Goal: Contribute content

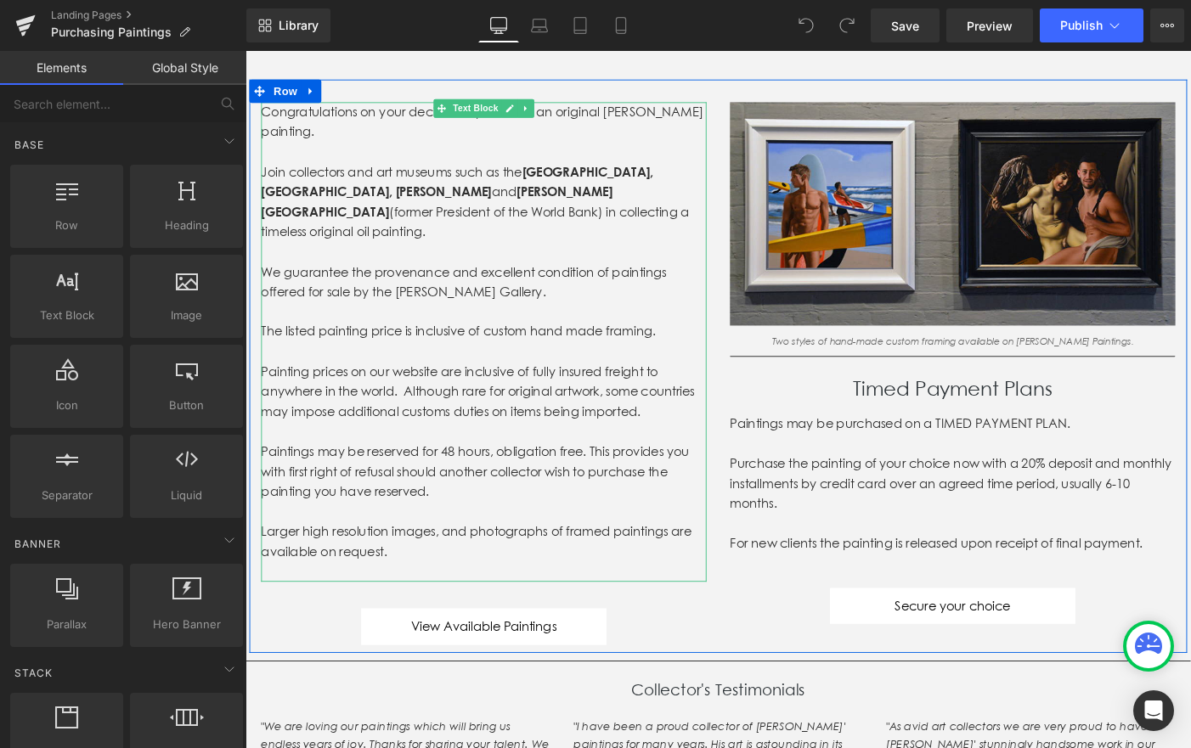
scroll to position [184, 0]
click at [703, 417] on p "Painting prices on our website are inclusive of fully insured freight to anywhe…" at bounding box center [505, 421] width 484 height 65
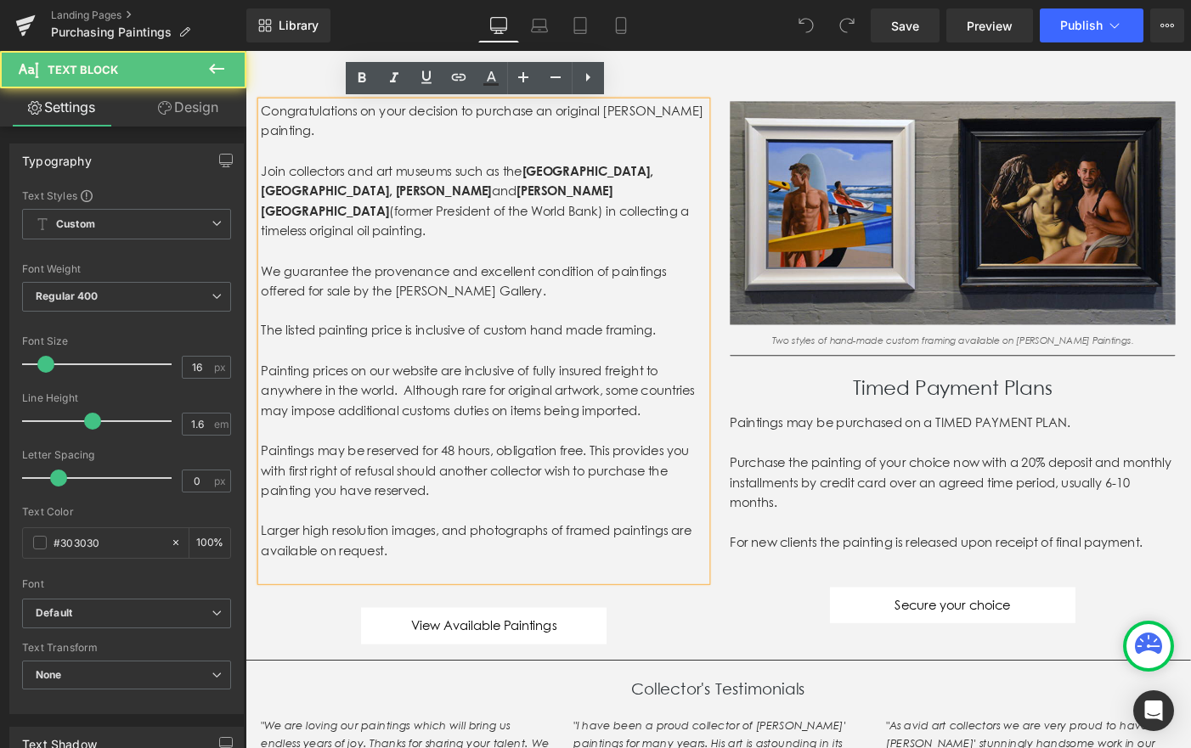
click at [692, 421] on p "Painting prices on our website are inclusive of fully insured freight to anywhe…" at bounding box center [505, 421] width 484 height 65
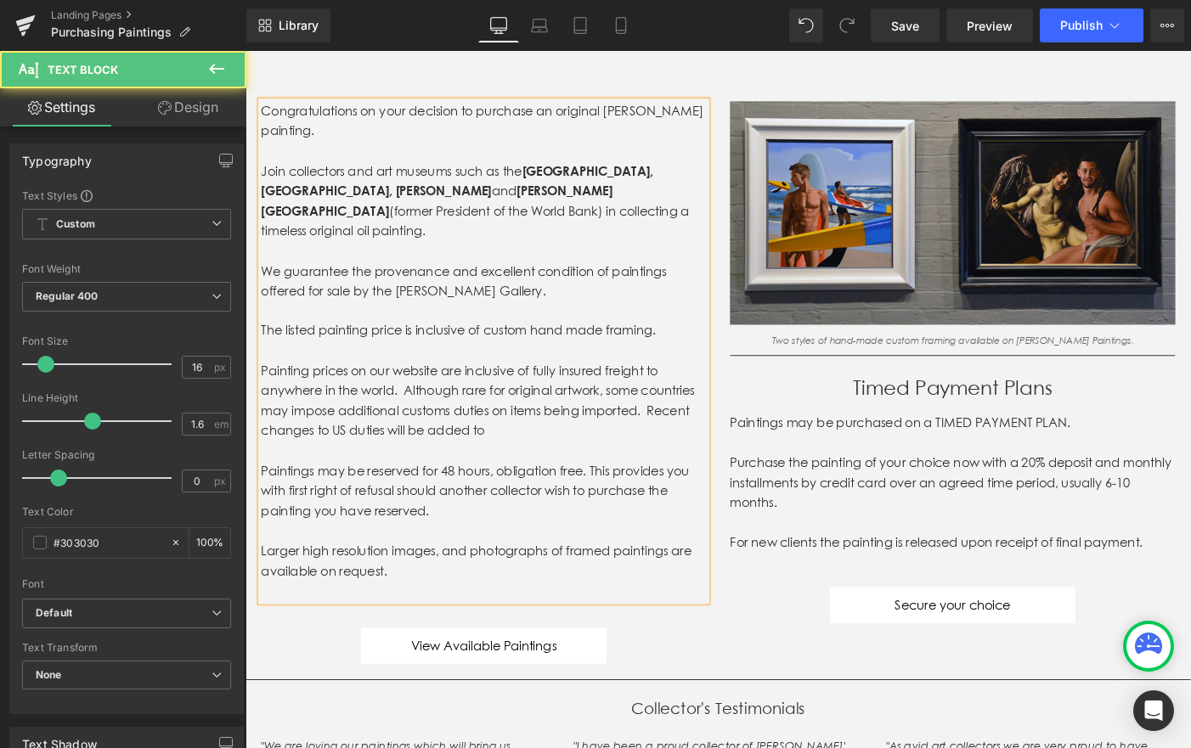
drag, startPoint x: 404, startPoint y: 444, endPoint x: 416, endPoint y: 440, distance: 13.4
click at [404, 444] on p "Painting prices on our website are inclusive of fully insured freight to anywhe…" at bounding box center [505, 432] width 484 height 87
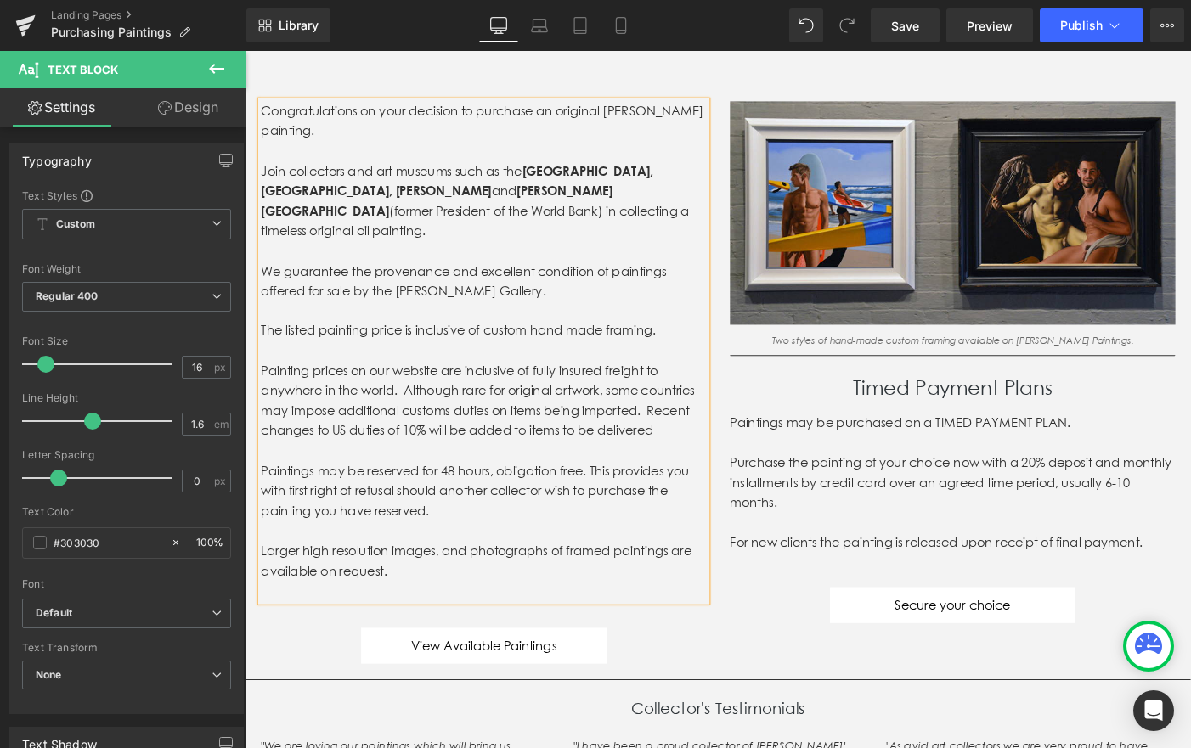
click at [347, 444] on p "Painting prices on our website are inclusive of fully insured freight to anywhe…" at bounding box center [505, 432] width 484 height 87
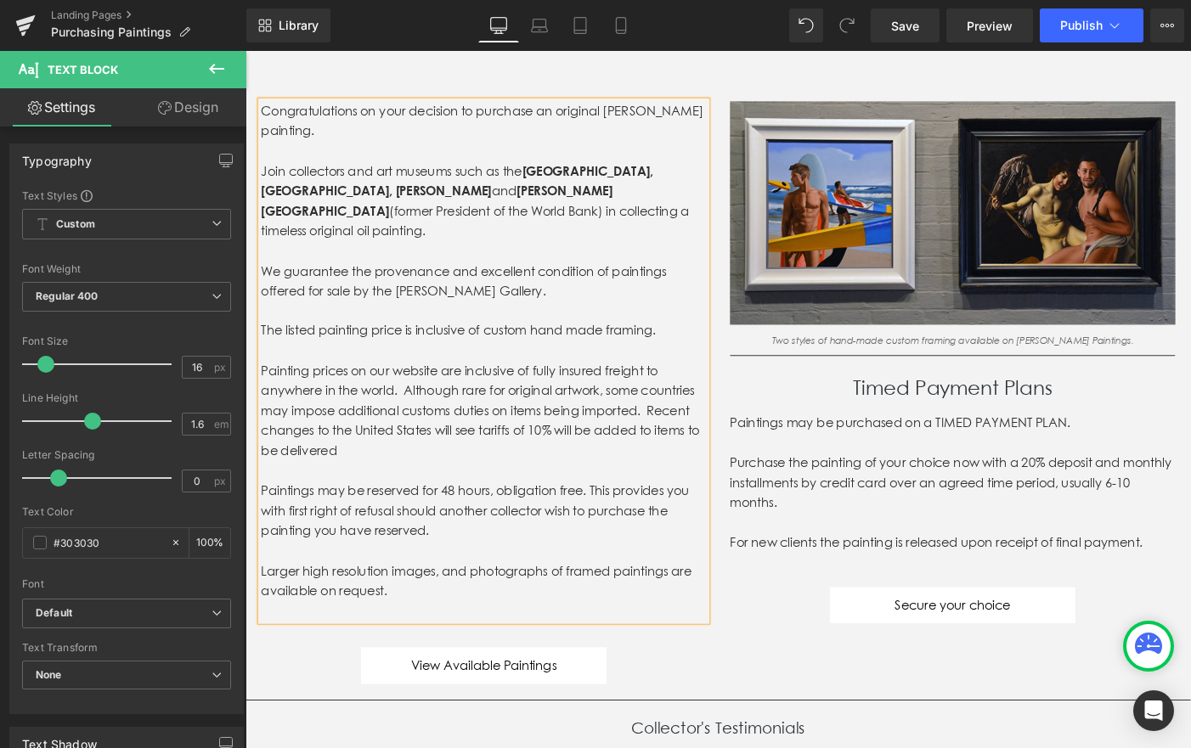
click at [635, 446] on p "Painting prices on our website are inclusive of fully insured freight to anywhe…" at bounding box center [505, 443] width 484 height 109
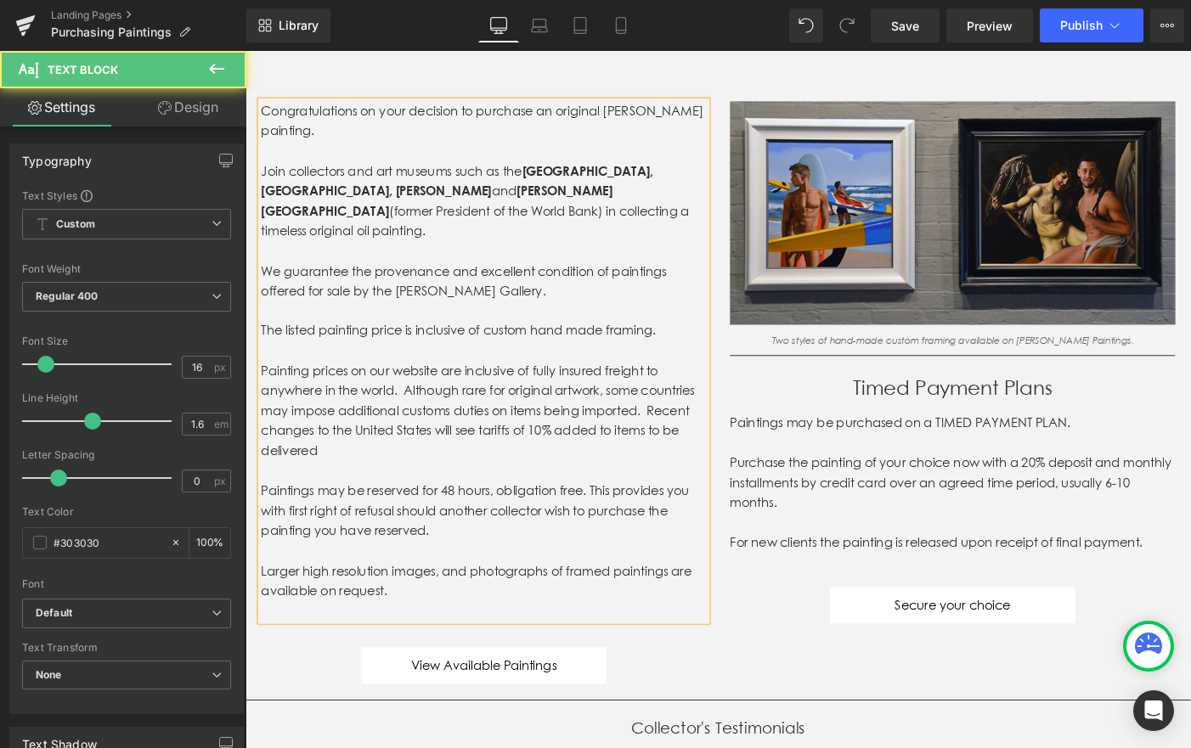
click at [361, 466] on p "Painting prices on our website are inclusive of fully insured freight to anywhe…" at bounding box center [505, 443] width 484 height 109
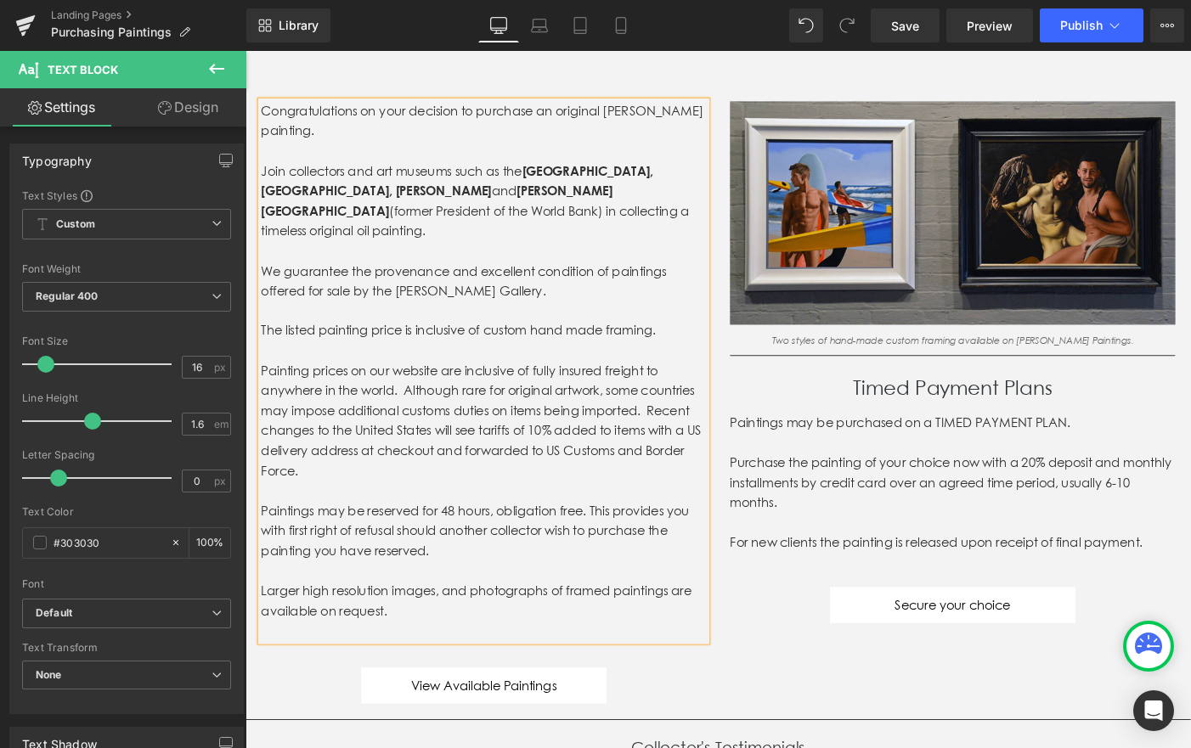
click at [475, 466] on p "Painting prices on our website are inclusive of fully insured freight to anywhe…" at bounding box center [505, 454] width 484 height 131
drag, startPoint x: 554, startPoint y: 466, endPoint x: 511, endPoint y: 468, distance: 43.4
click at [511, 468] on p "Painting prices on our website are inclusive of fully insured freight to anywhe…" at bounding box center [505, 454] width 484 height 131
click at [472, 488] on p "Painting prices on our website are inclusive of fully insured freight to anywhe…" at bounding box center [505, 454] width 484 height 131
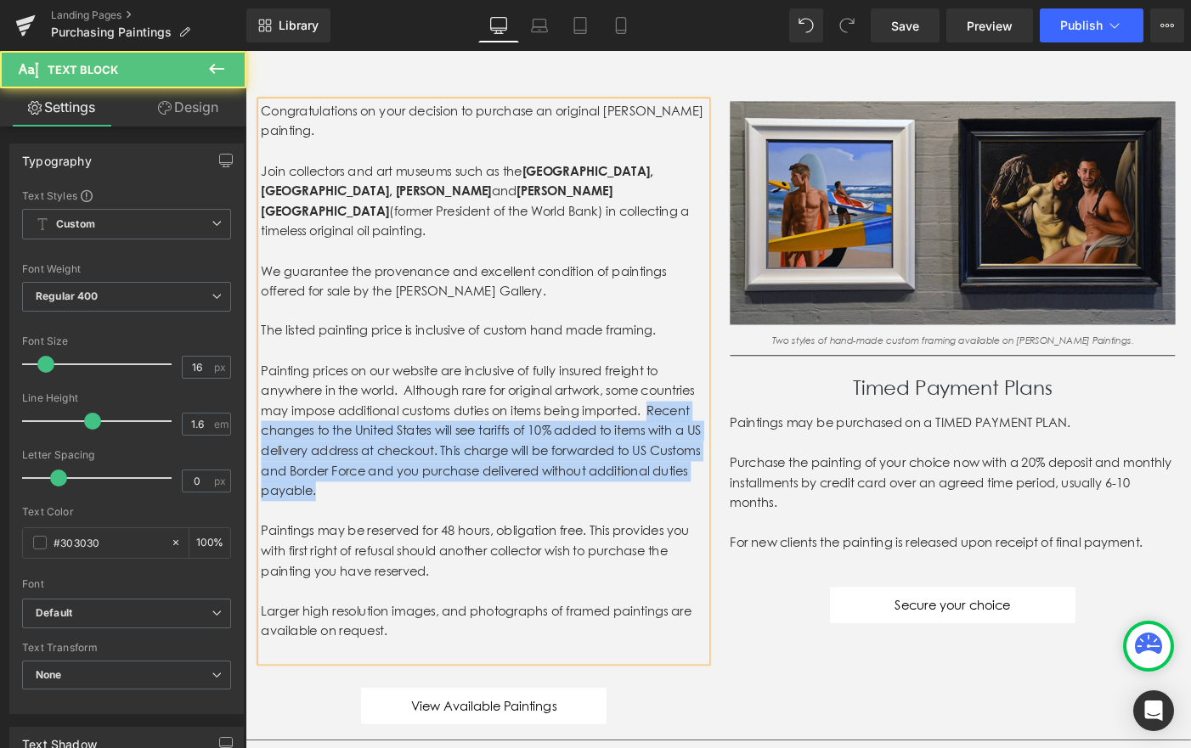
drag, startPoint x: 692, startPoint y: 429, endPoint x: 697, endPoint y: 503, distance: 74.1
click at [697, 503] on p "Painting prices on our website are inclusive of fully insured freight to anywhe…" at bounding box center [505, 465] width 484 height 152
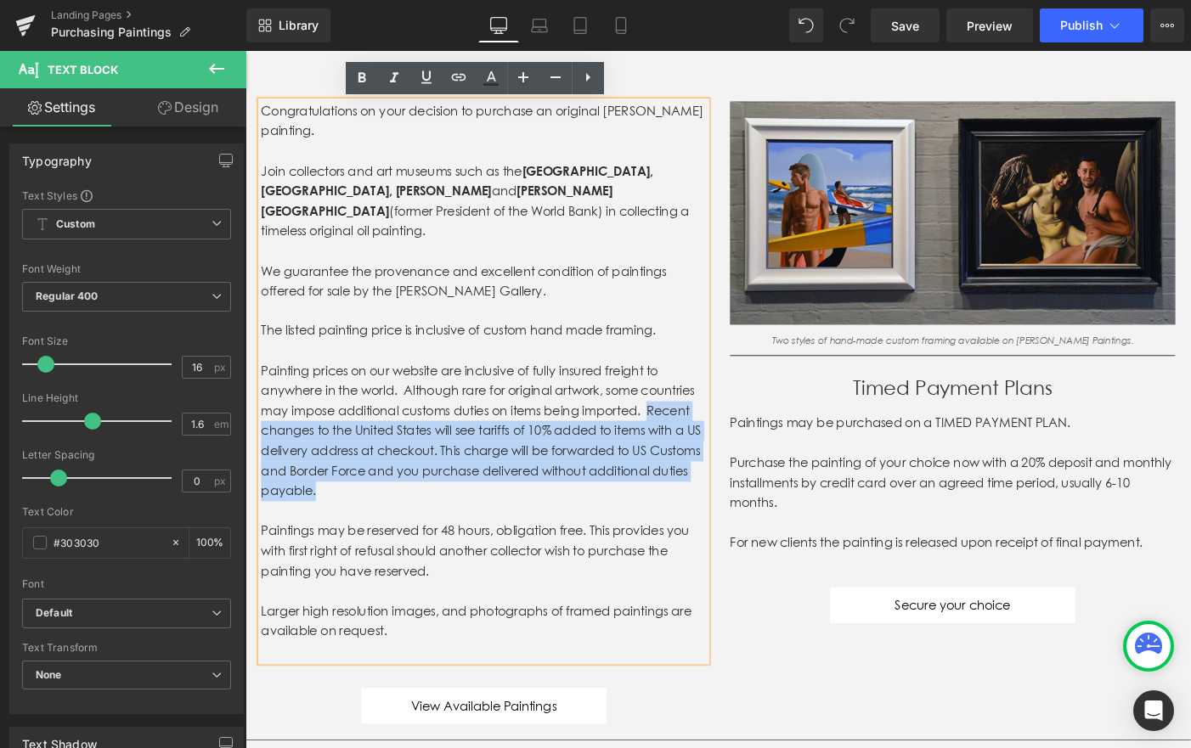
copy p "Recent changes to the [GEOGRAPHIC_DATA] will see tariffs of 10% added to items …"
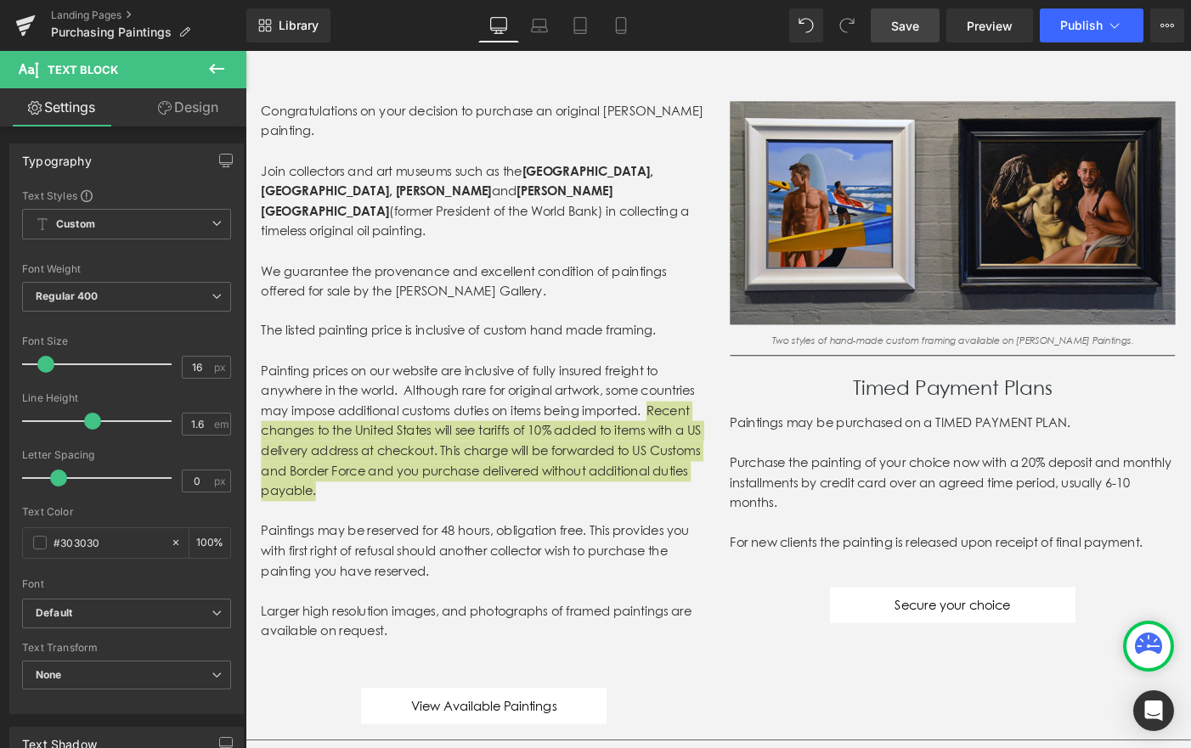
click at [905, 31] on span "Save" at bounding box center [905, 26] width 28 height 18
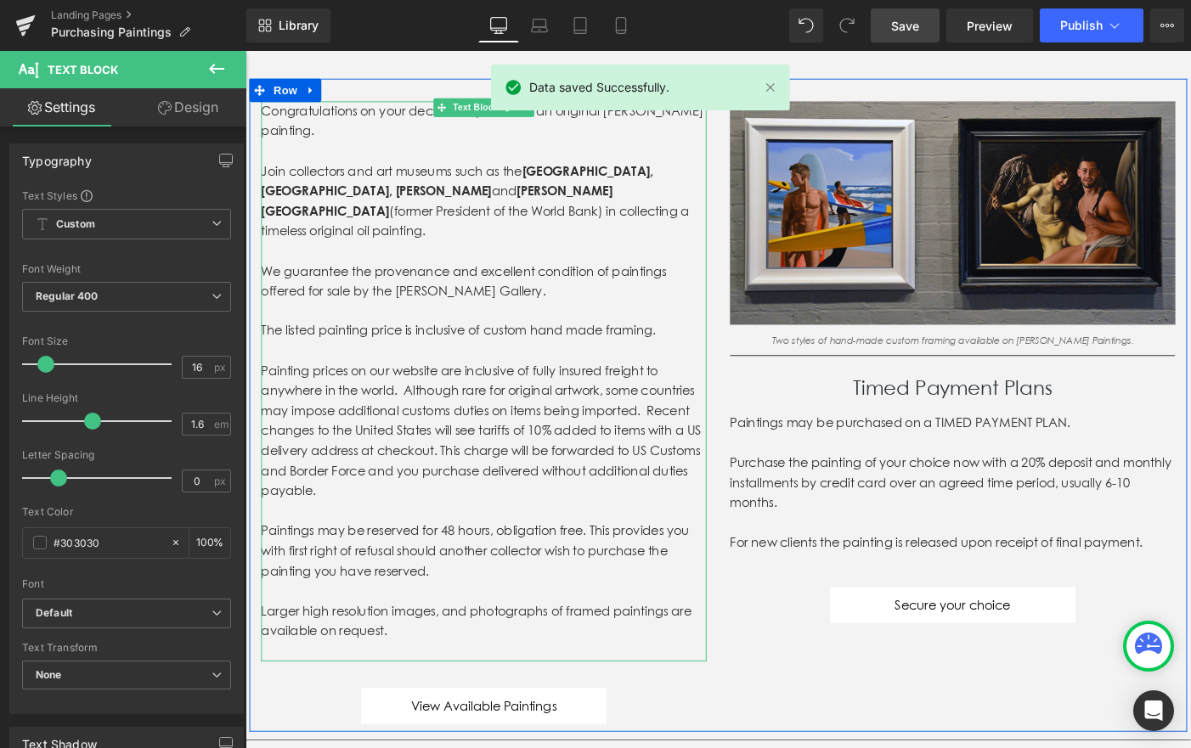
click at [693, 424] on p "Painting prices on our website are inclusive of fully insured freight to anywhe…" at bounding box center [505, 465] width 484 height 152
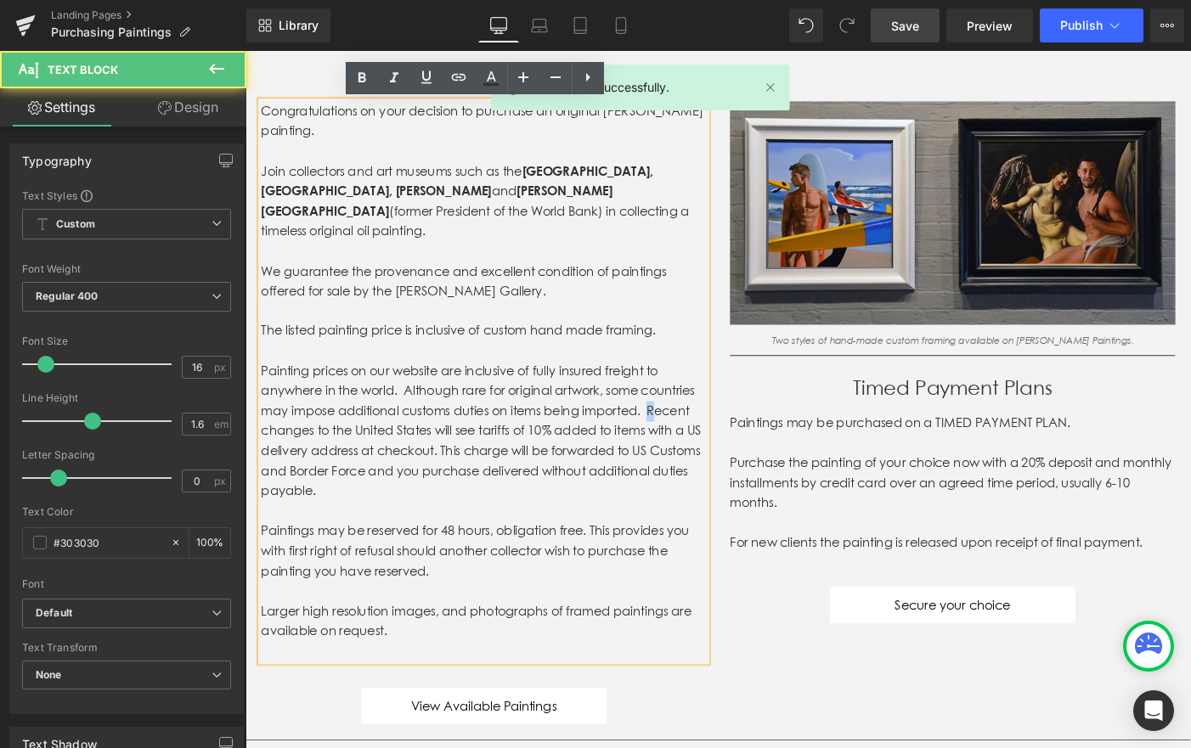
click at [692, 424] on p "Painting prices on our website are inclusive of fully insured freight to anywhe…" at bounding box center [505, 465] width 484 height 152
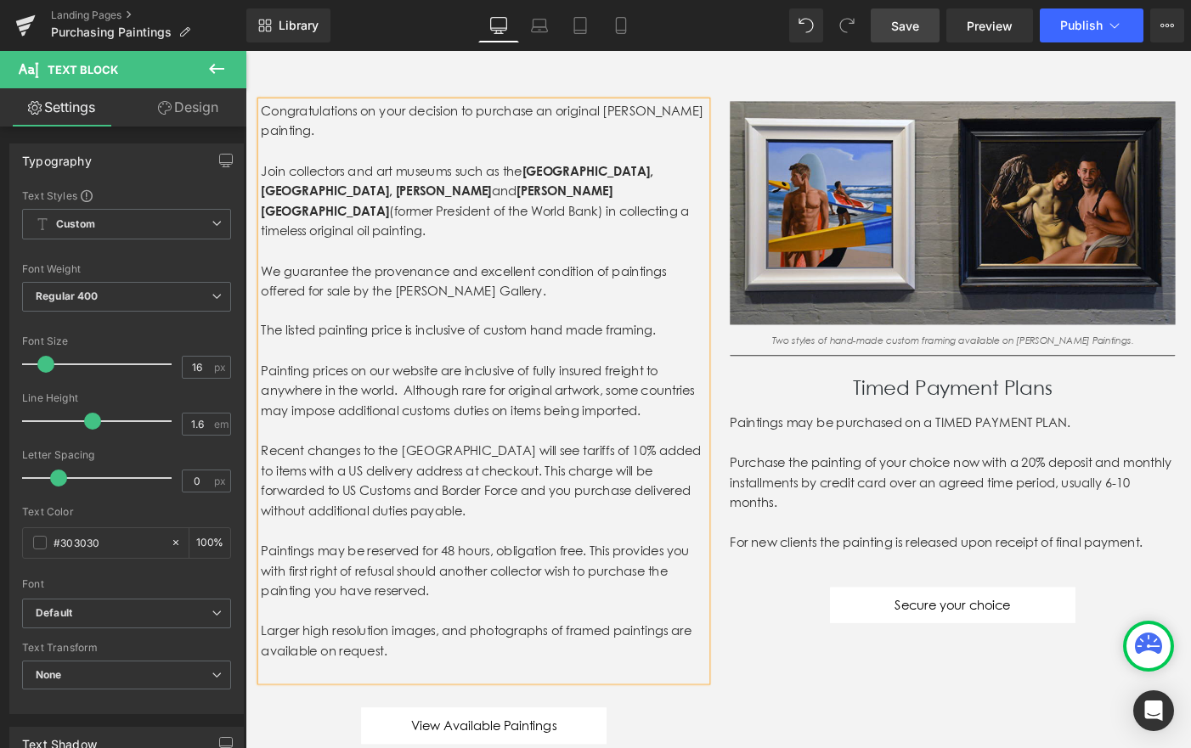
click at [909, 25] on span "Save" at bounding box center [905, 26] width 28 height 18
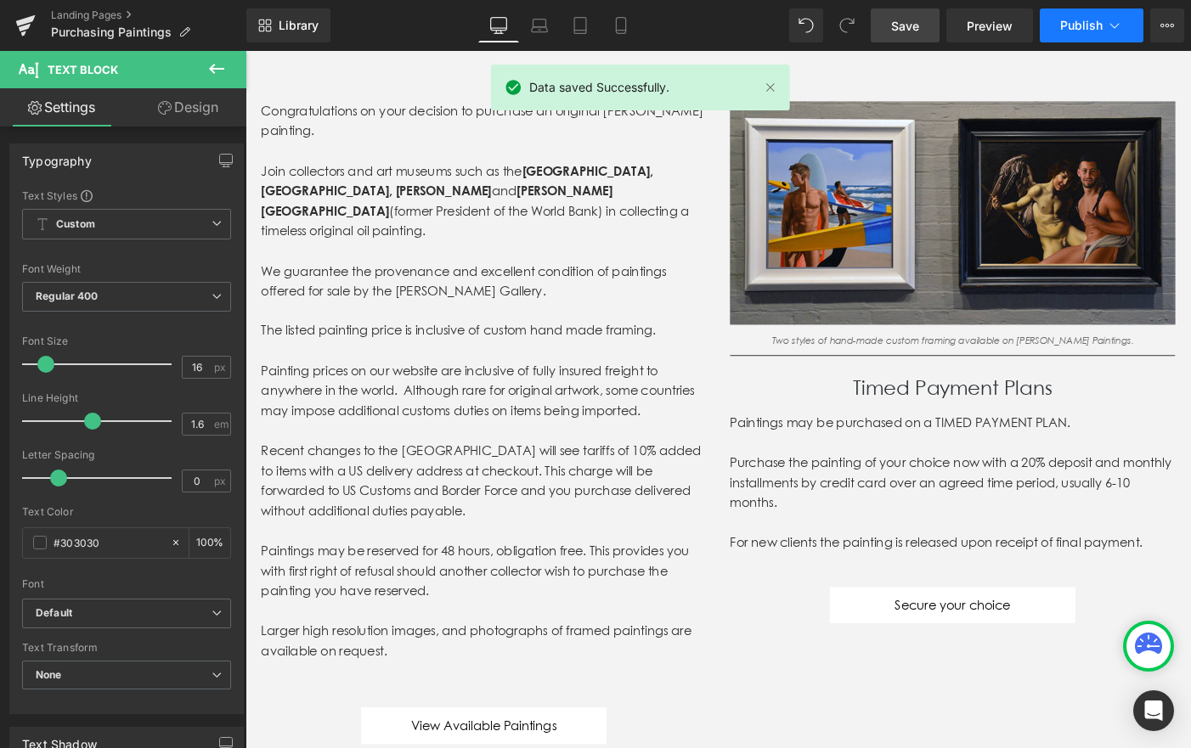
click at [1074, 22] on span "Publish" at bounding box center [1081, 26] width 42 height 14
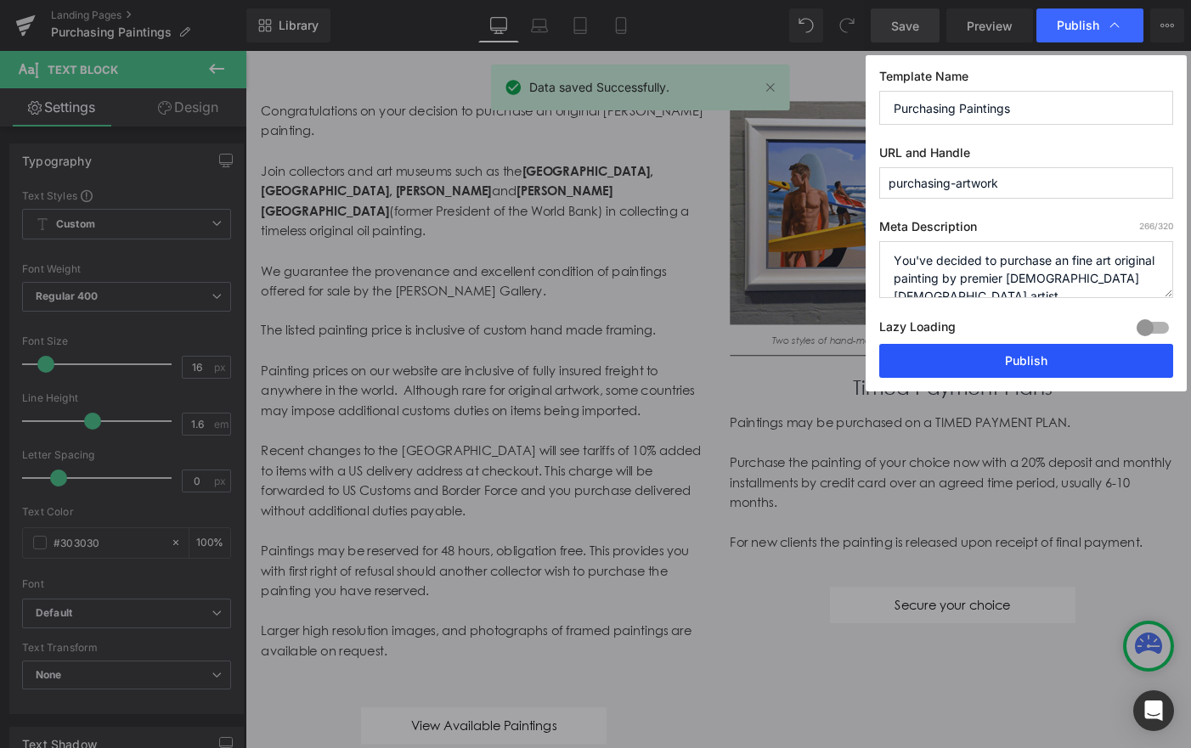
drag, startPoint x: 1048, startPoint y: 360, endPoint x: 867, endPoint y: 334, distance: 182.9
click at [1048, 360] on button "Publish" at bounding box center [1026, 361] width 294 height 34
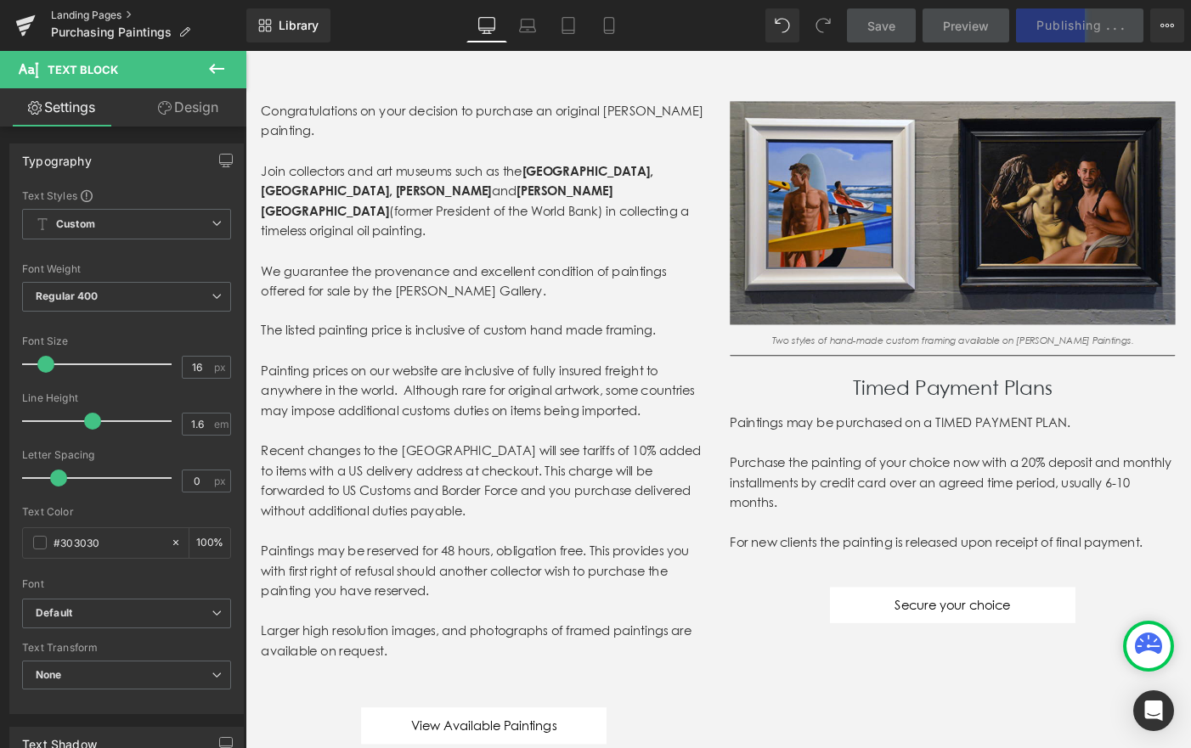
click at [86, 16] on link "Landing Pages" at bounding box center [148, 15] width 195 height 14
